Goal: Use online tool/utility: Use online tool/utility

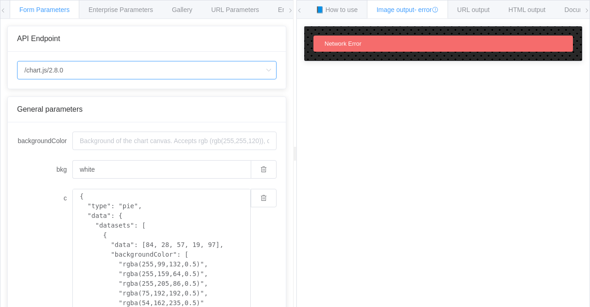
click at [178, 73] on input "/chart.js/2.8.0" at bounding box center [147, 70] width 260 height 18
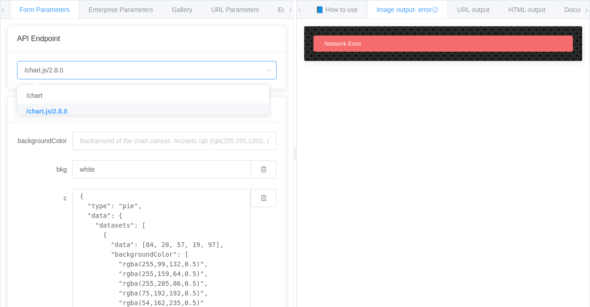
click at [178, 73] on input "/chart.js/2.8.0" at bounding box center [147, 70] width 260 height 18
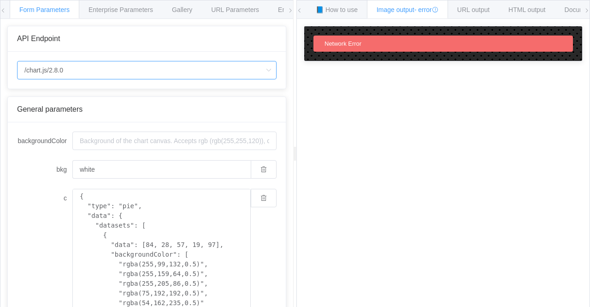
click at [207, 67] on input "/chart.js/2.8.0" at bounding box center [147, 70] width 260 height 18
click at [105, 98] on li "/chart" at bounding box center [146, 96] width 259 height 16
click at [115, 69] on input "/chart.js/2.8.0" at bounding box center [147, 70] width 260 height 18
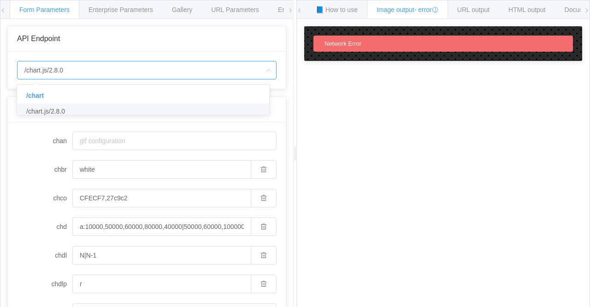
type input "/chart"
type input "20"
click at [80, 110] on li "/chart.js/2.8.0" at bounding box center [146, 111] width 259 height 16
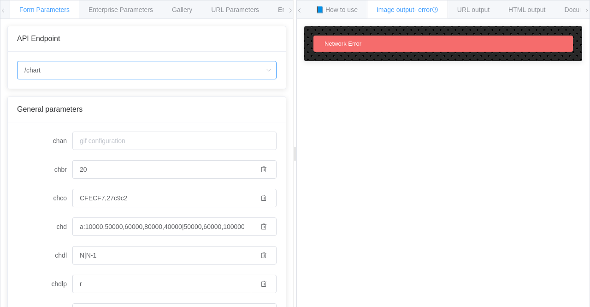
type input "/chart.js/2.8.0"
type input "white"
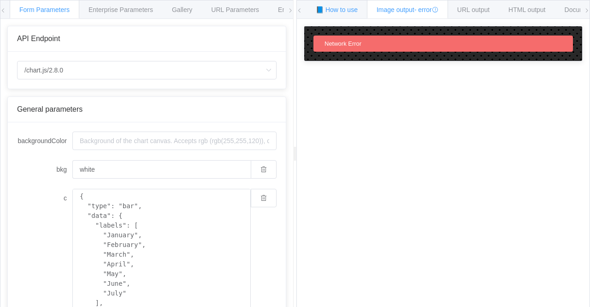
click at [326, 6] on span "📘 How to use" at bounding box center [337, 9] width 42 height 7
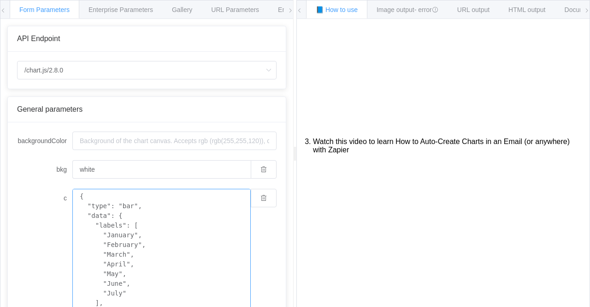
click at [205, 232] on textarea "{ "type": "bar", "data": { "labels": [ "January", "February", "March", "April",…" at bounding box center [161, 288] width 178 height 199
paste textarea "{ (() => { const rows = $node["HTTP Request3"].json.result.data.slice(0, 20); c…"
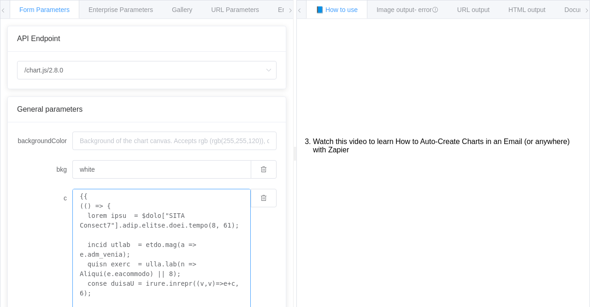
scroll to position [14, 0]
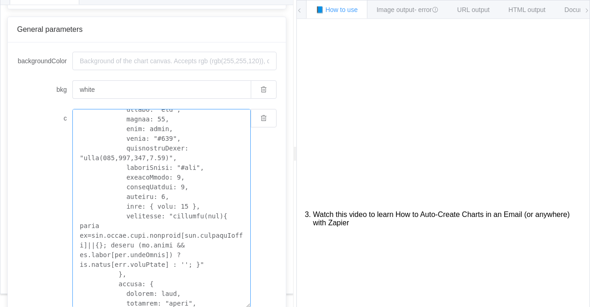
scroll to position [110, 0]
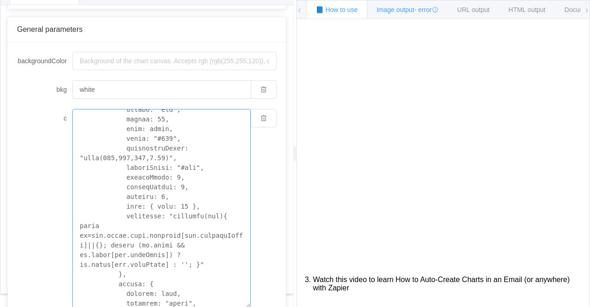
type textarea "{{ (() => { const rows = $node["HTTP Request3"].json.result.data.slice(0, 20); …"
click at [405, 12] on span "Image output - error" at bounding box center [408, 9] width 62 height 7
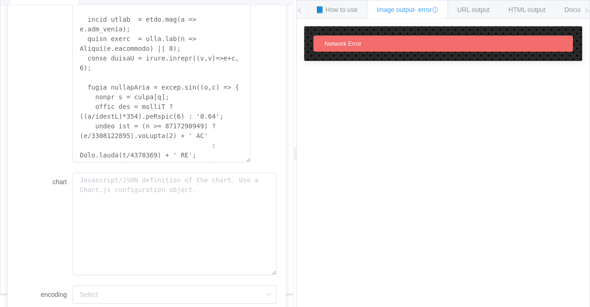
scroll to position [231, 0]
